Goal: Check status: Check status

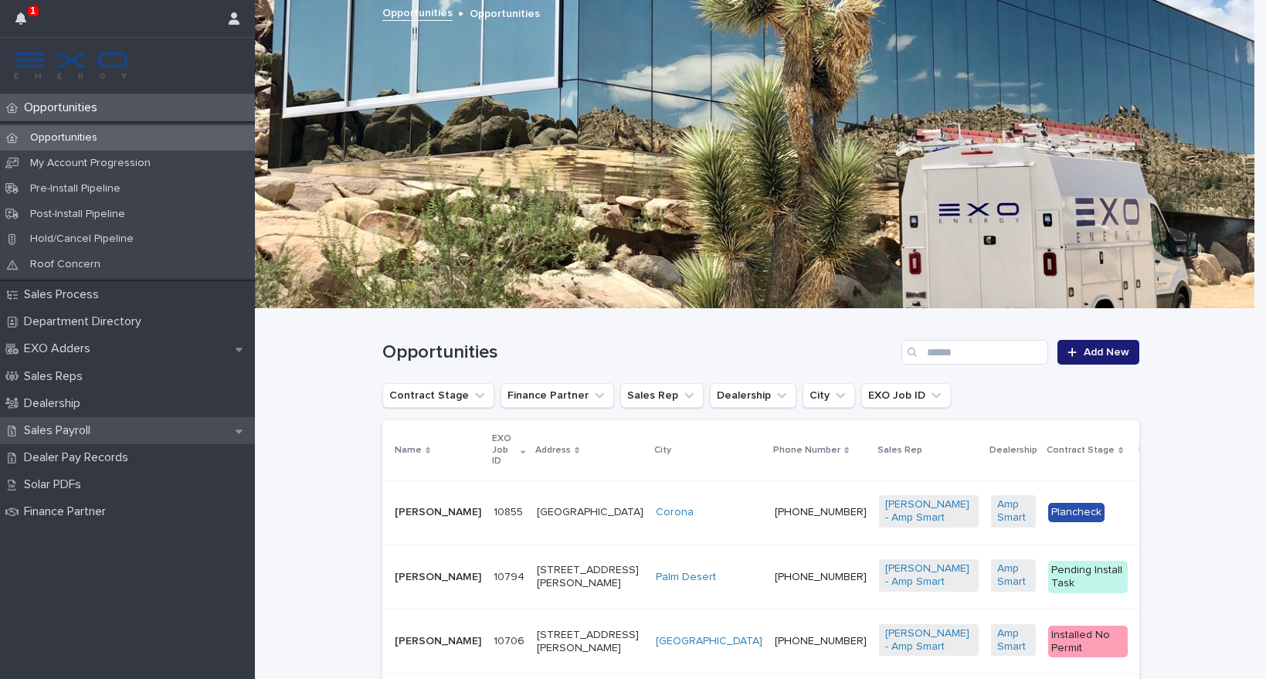
click at [138, 433] on div "Sales Payroll" at bounding box center [127, 430] width 255 height 27
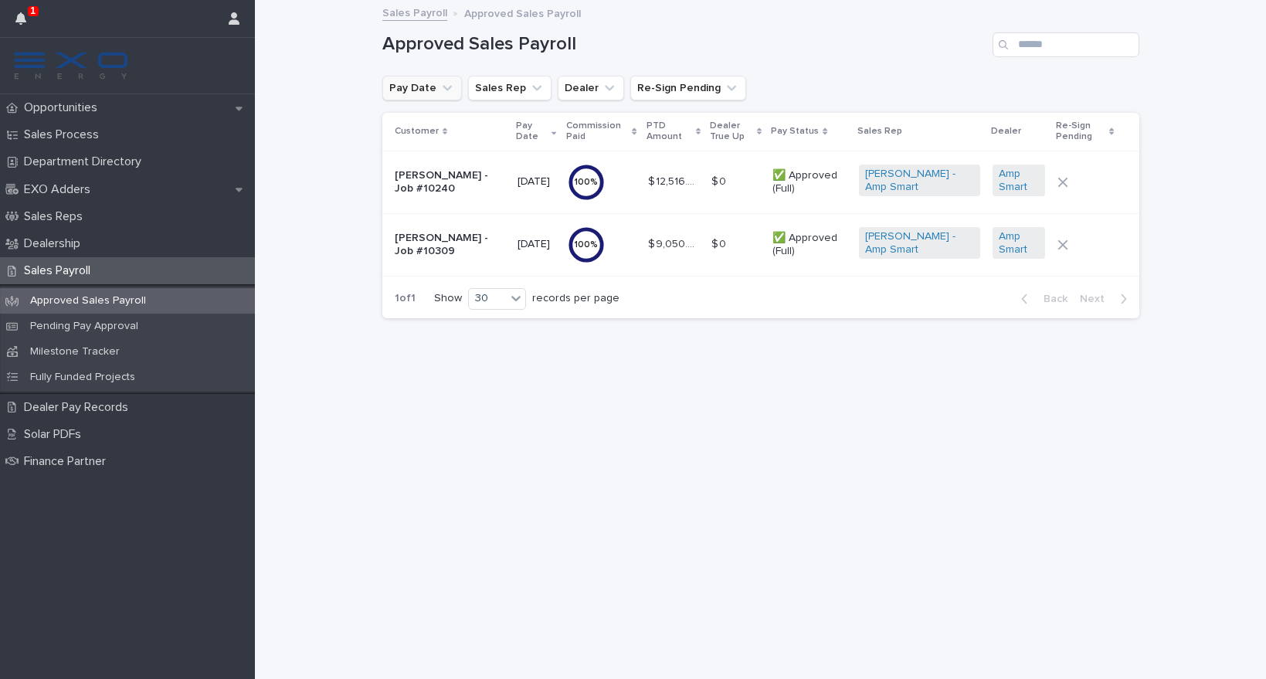
click at [449, 90] on icon "Pay Date" at bounding box center [447, 87] width 15 height 15
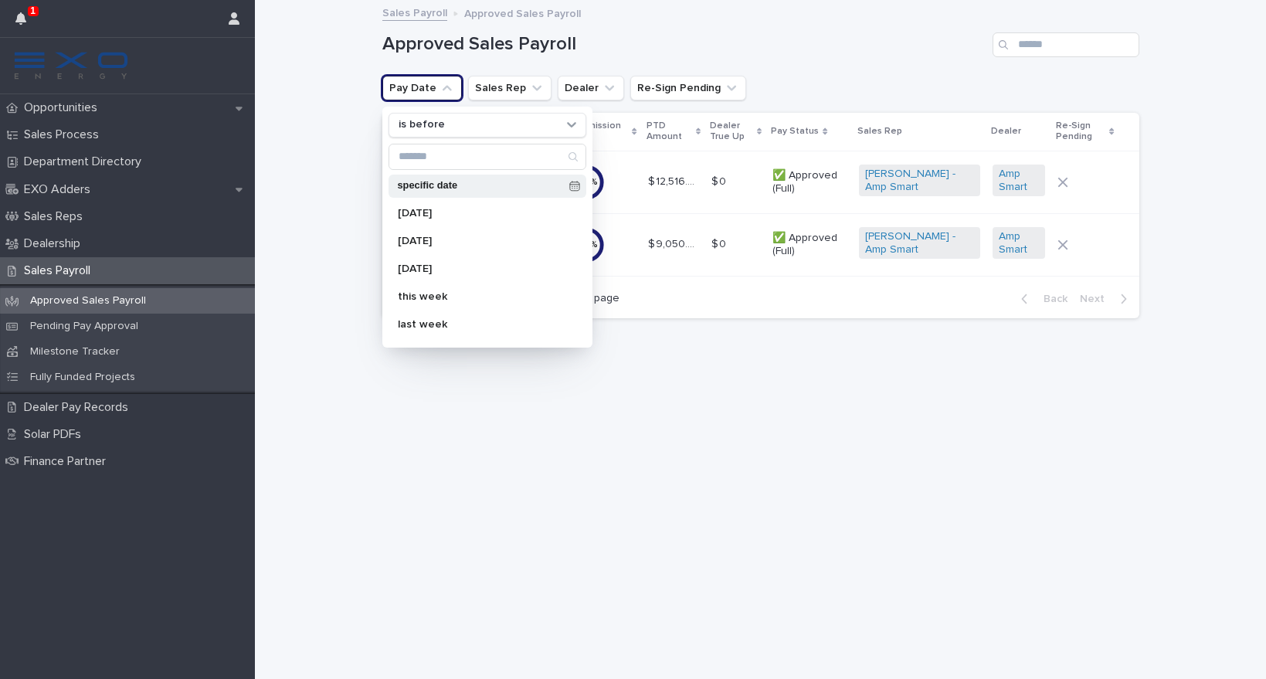
click at [477, 182] on p "specific date" at bounding box center [480, 186] width 165 height 10
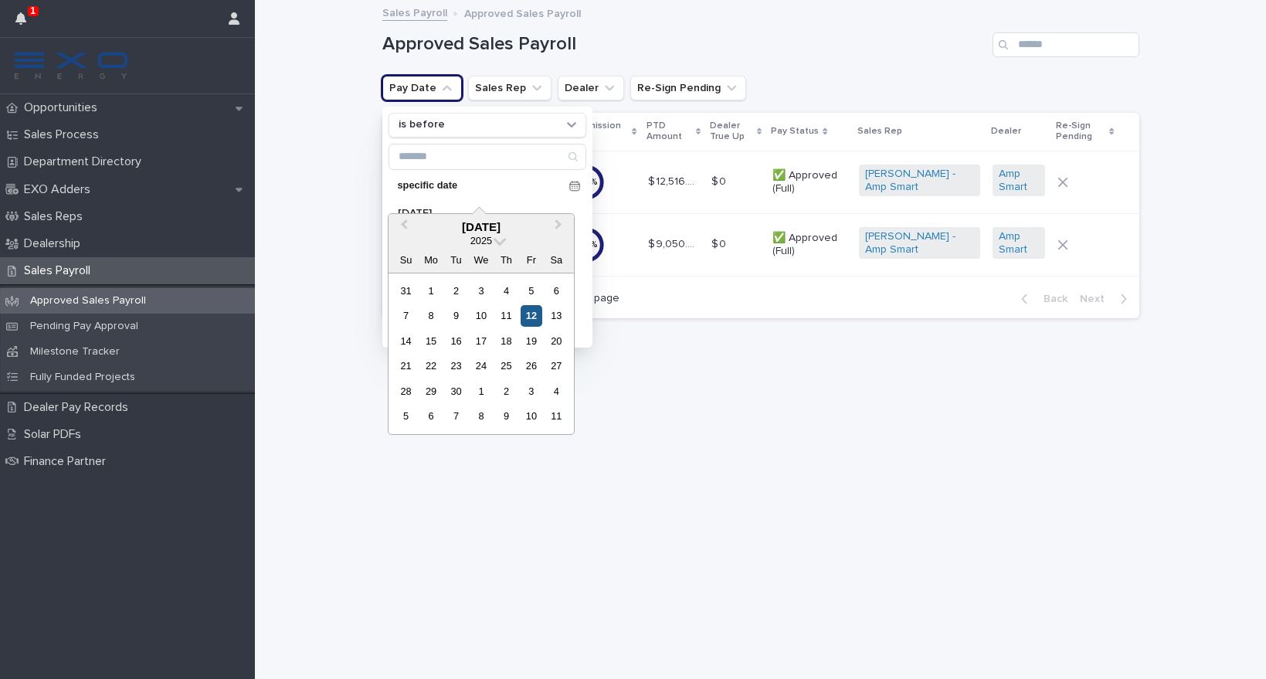
click at [531, 315] on div "12" at bounding box center [531, 315] width 21 height 21
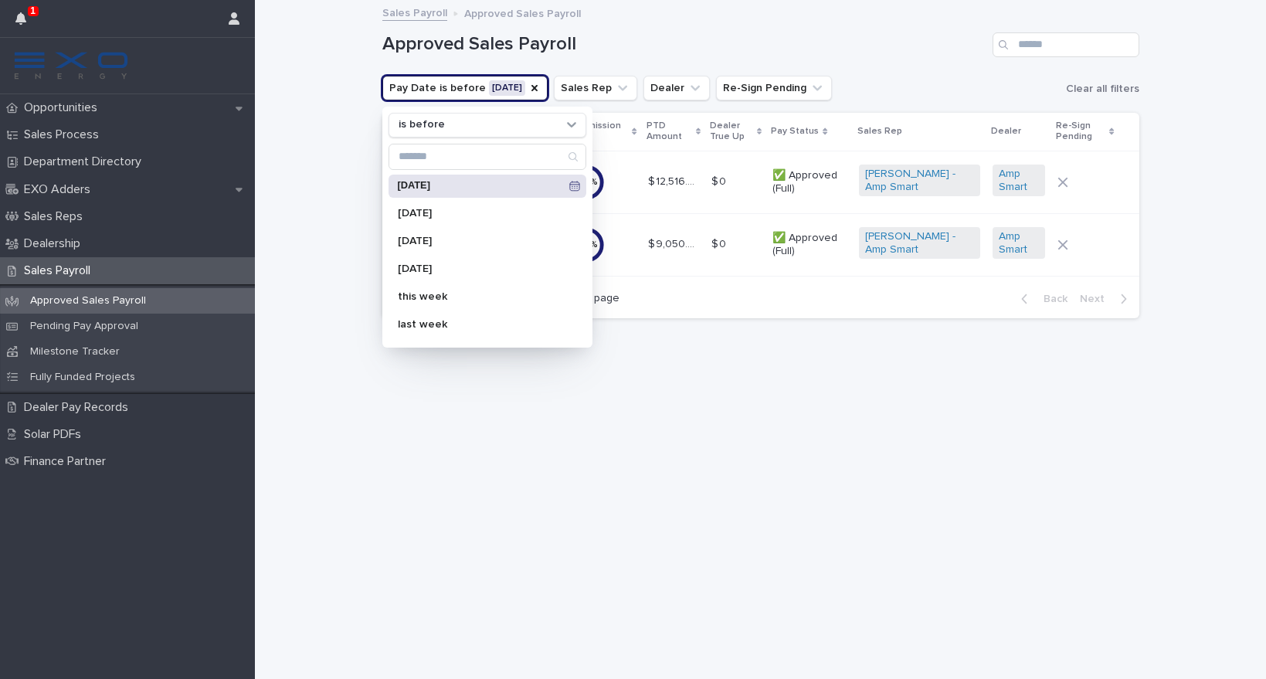
click at [916, 65] on div "Approved Sales Payroll" at bounding box center [760, 39] width 757 height 74
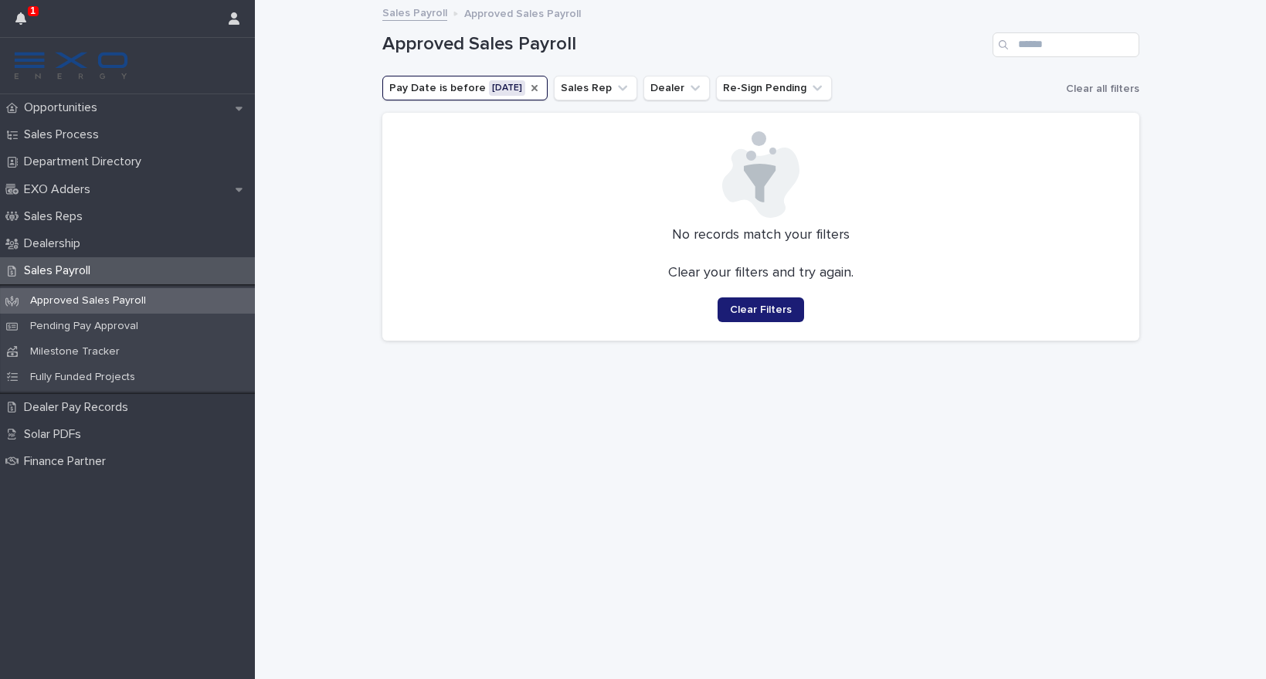
click at [541, 87] on icon "Pay Date" at bounding box center [534, 88] width 12 height 12
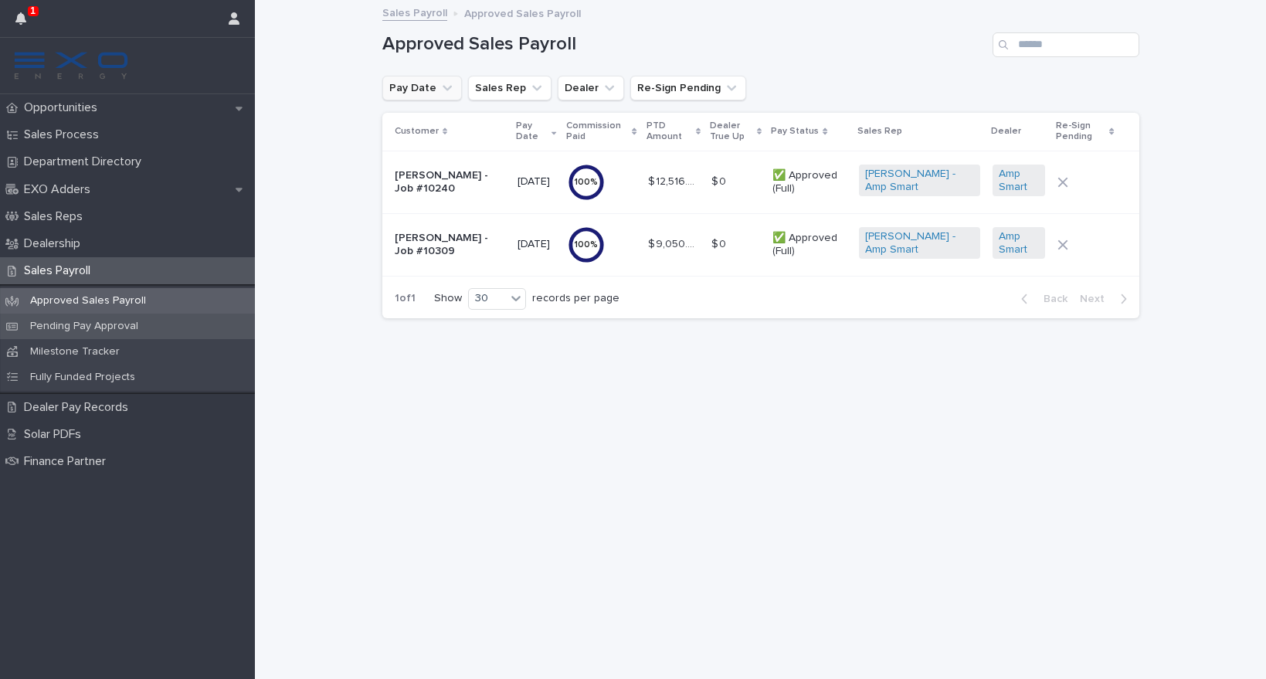
click at [103, 324] on p "Pending Pay Approval" at bounding box center [84, 326] width 133 height 13
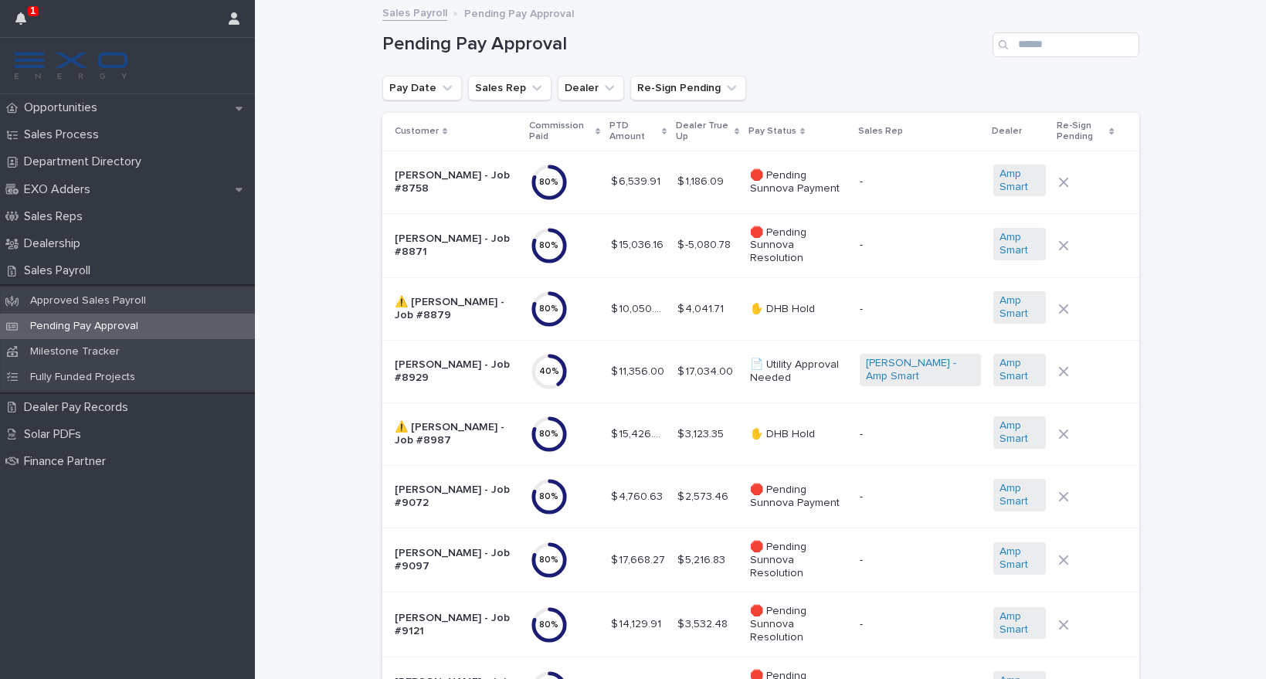
click at [1041, 59] on div "Pending Pay Approval" at bounding box center [760, 39] width 757 height 74
click at [1047, 46] on input "Search" at bounding box center [1066, 44] width 147 height 25
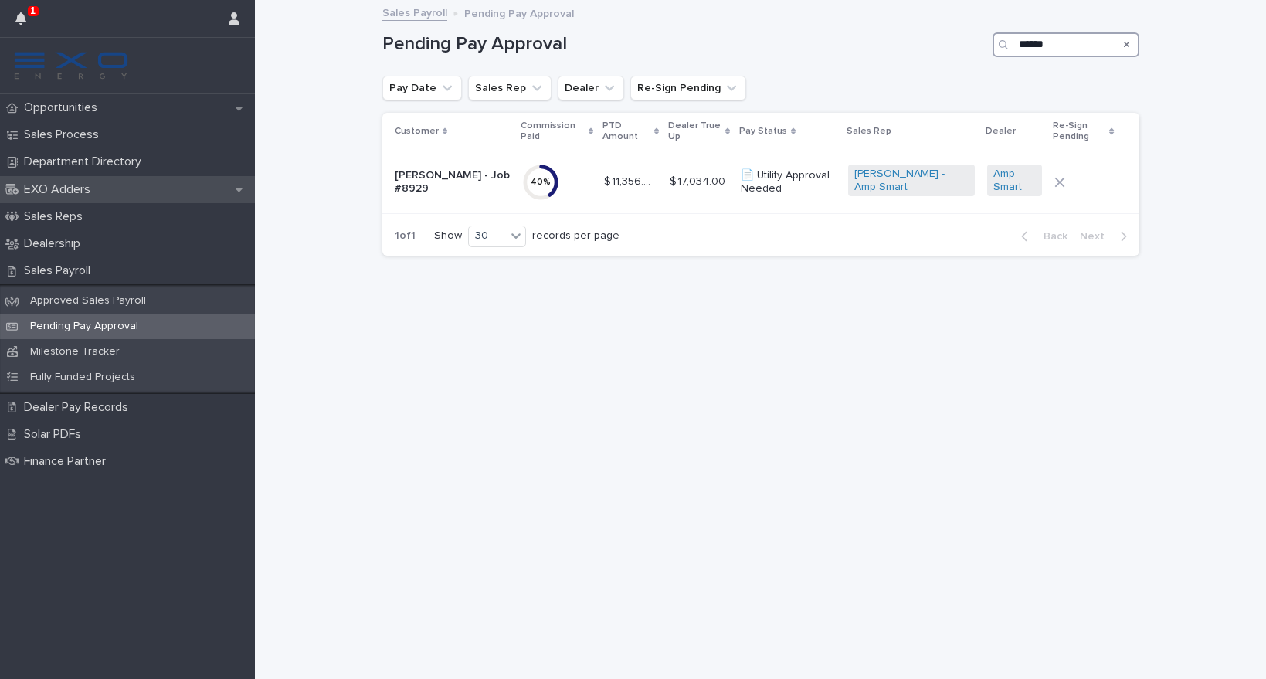
type input "******"
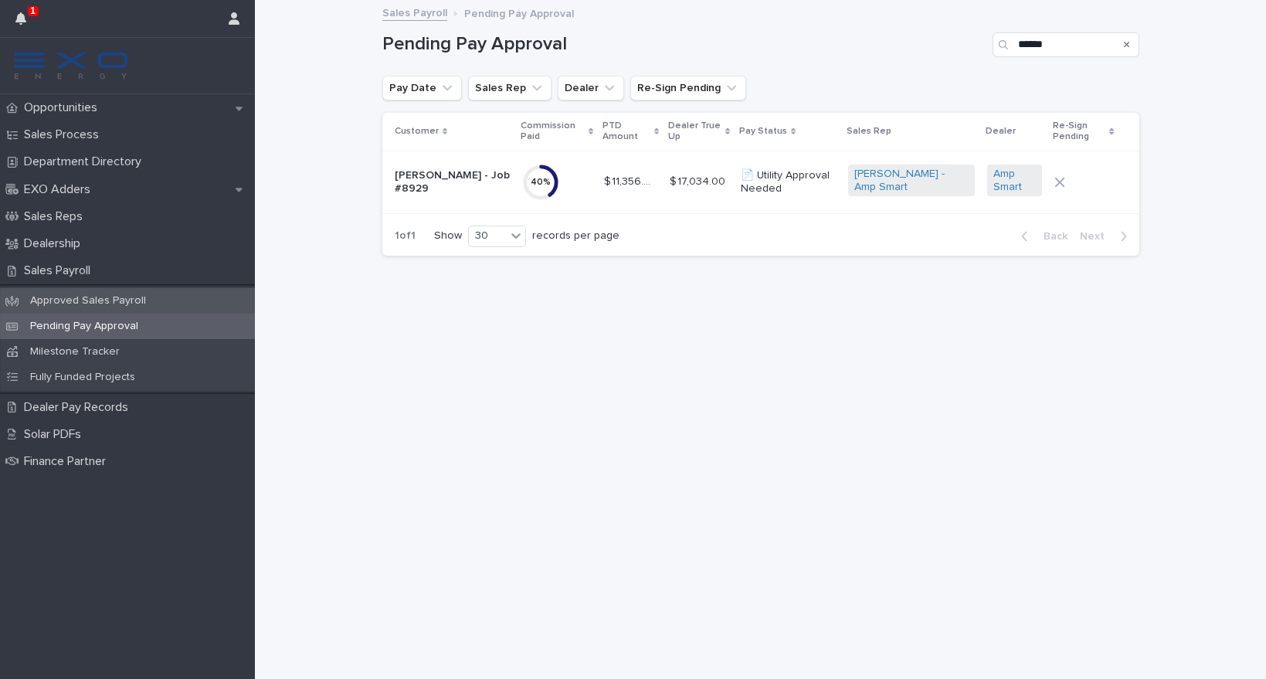
click at [107, 299] on p "Approved Sales Payroll" at bounding box center [88, 300] width 141 height 13
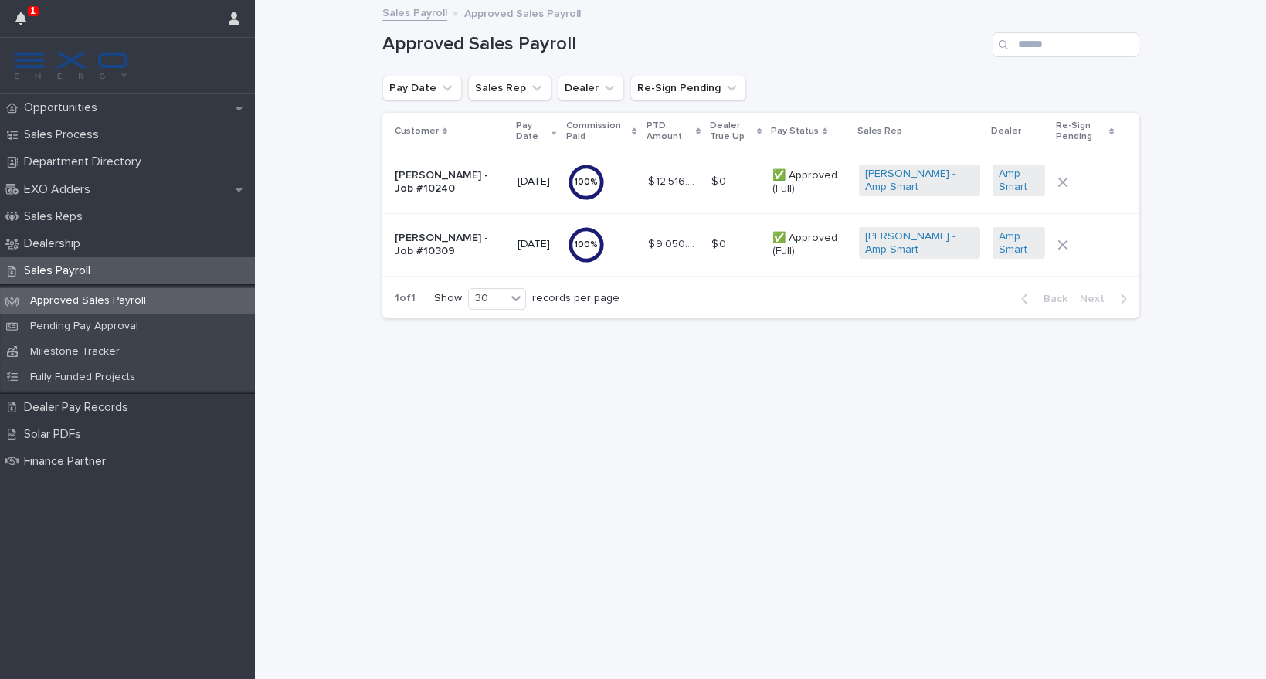
click at [683, 240] on p "$ 9,050.00" at bounding box center [675, 243] width 55 height 16
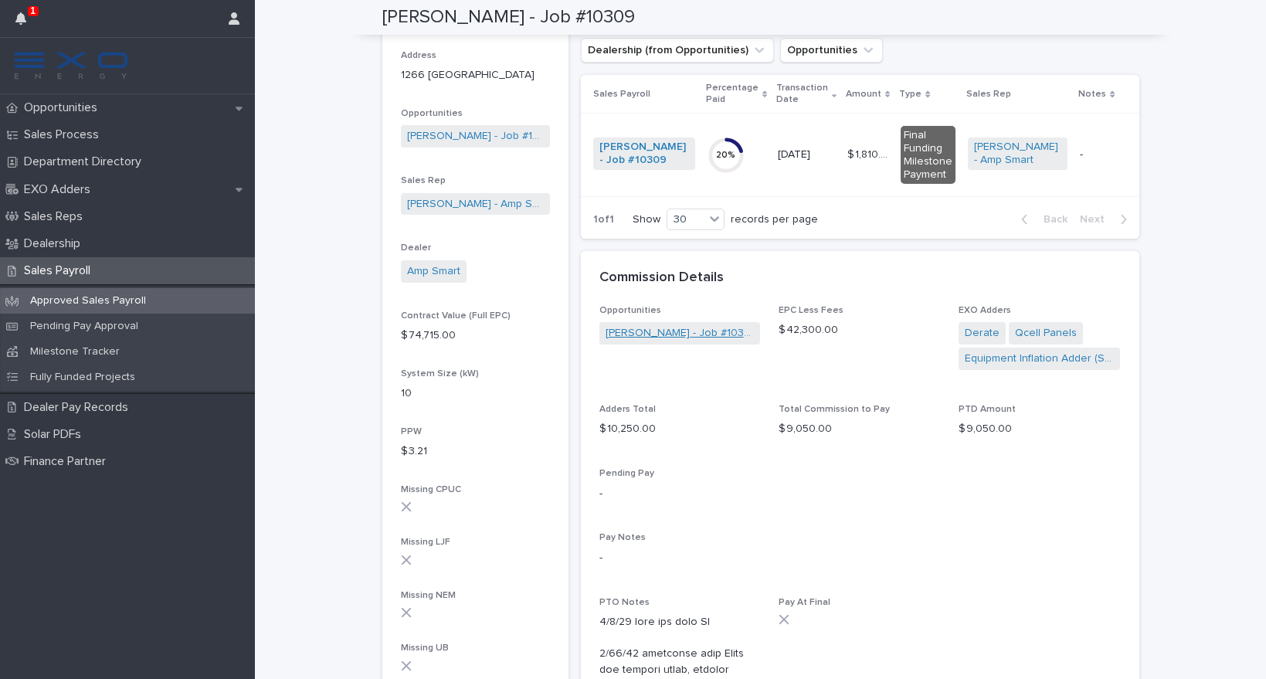
scroll to position [241, 0]
